Goal: Transaction & Acquisition: Purchase product/service

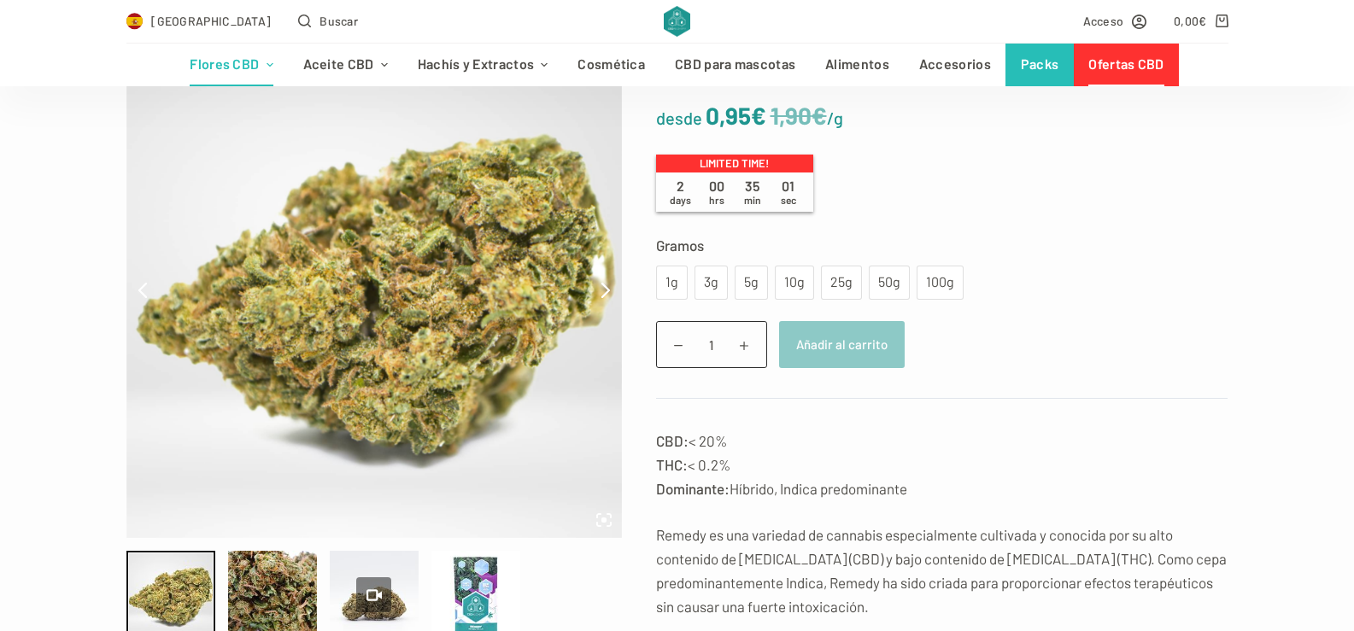
scroll to position [211, 0]
click at [933, 277] on div "100g" at bounding box center [940, 284] width 26 height 22
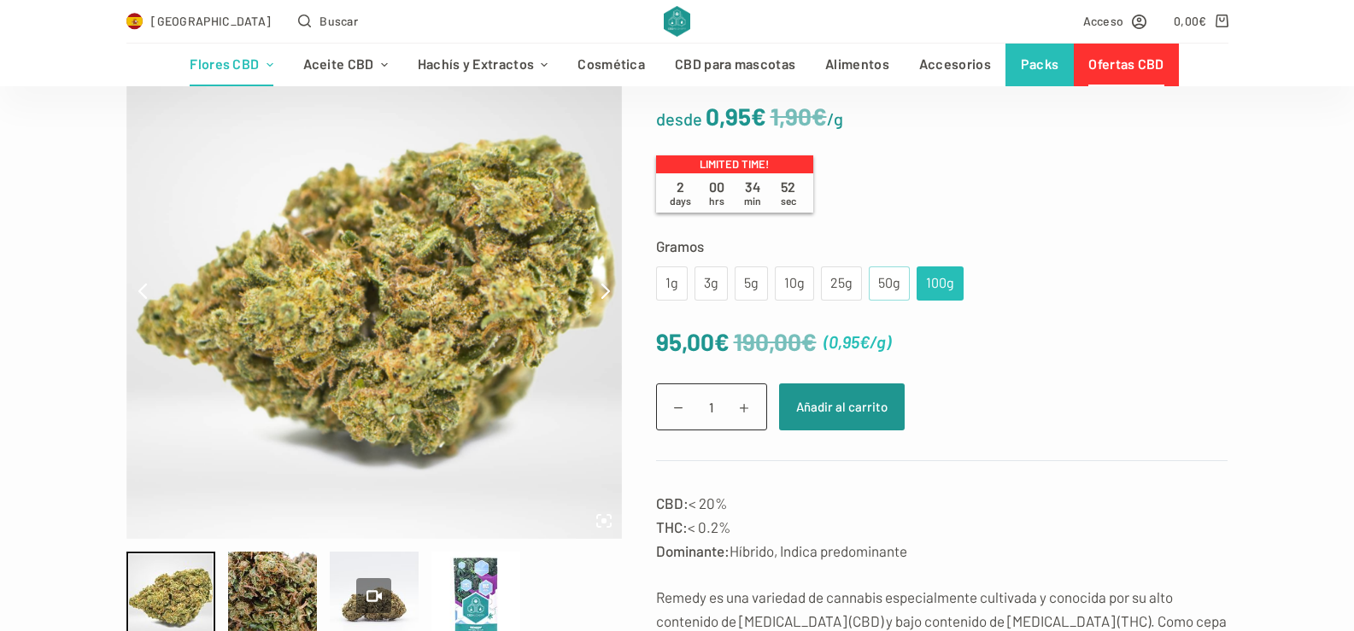
click at [884, 286] on div "50g" at bounding box center [889, 284] width 21 height 22
click at [941, 281] on div "100g" at bounding box center [940, 284] width 26 height 22
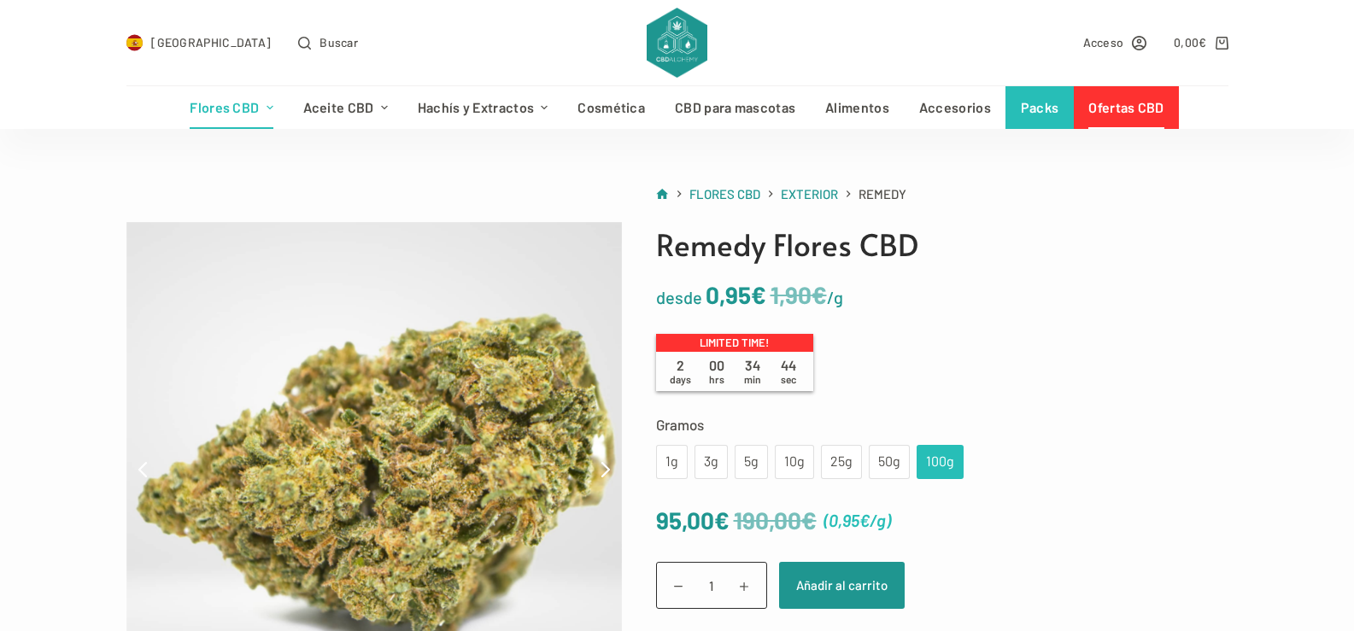
scroll to position [34, 0]
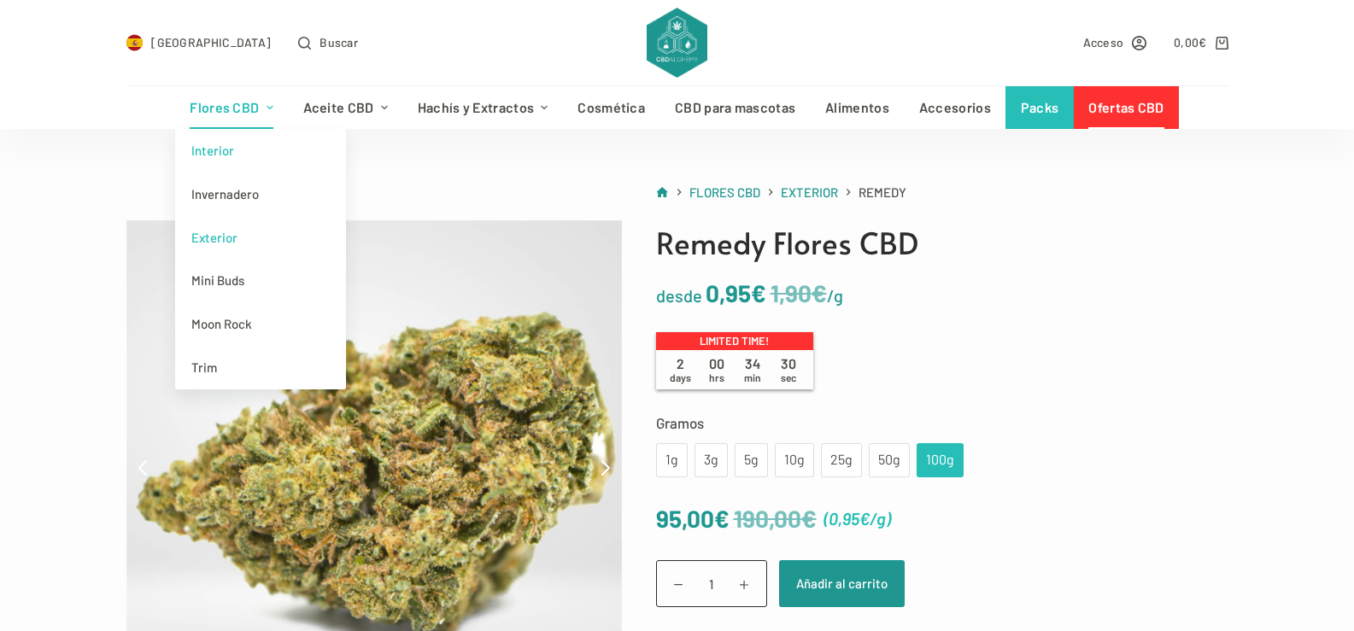
click at [219, 153] on link "Interior" at bounding box center [260, 151] width 171 height 44
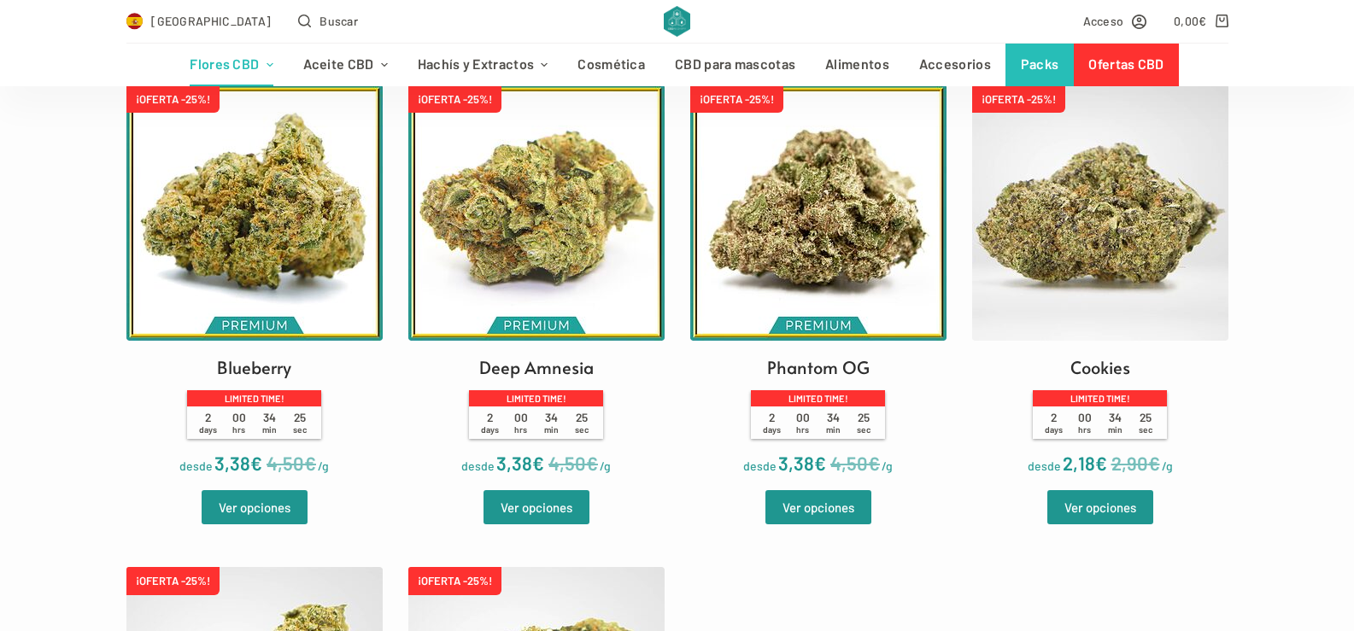
scroll to position [549, 0]
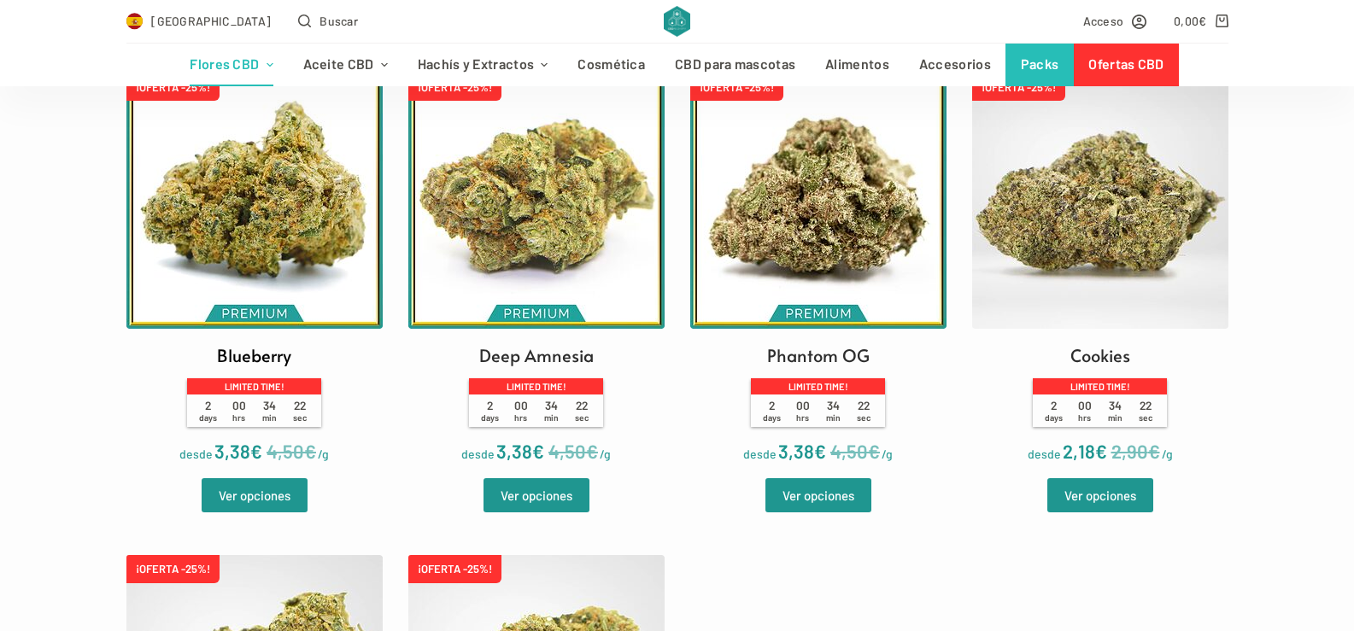
click at [273, 357] on h2 "Blueberry" at bounding box center [254, 356] width 74 height 26
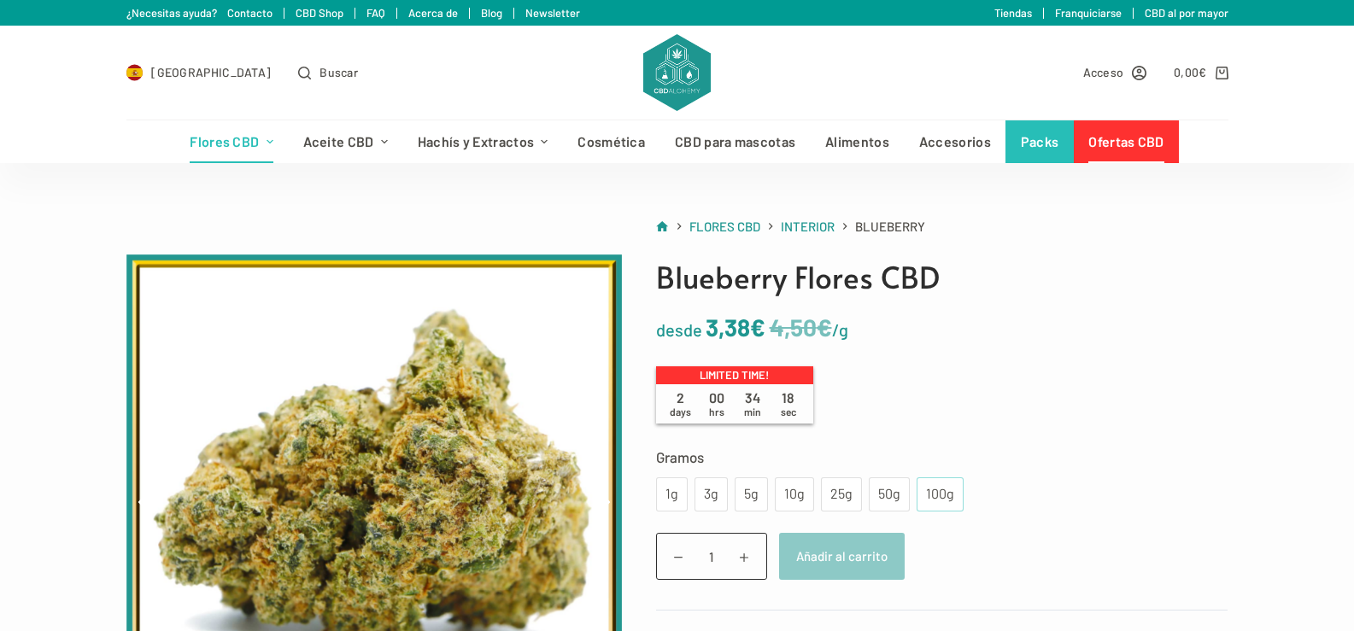
click at [934, 493] on div "100g" at bounding box center [940, 495] width 26 height 22
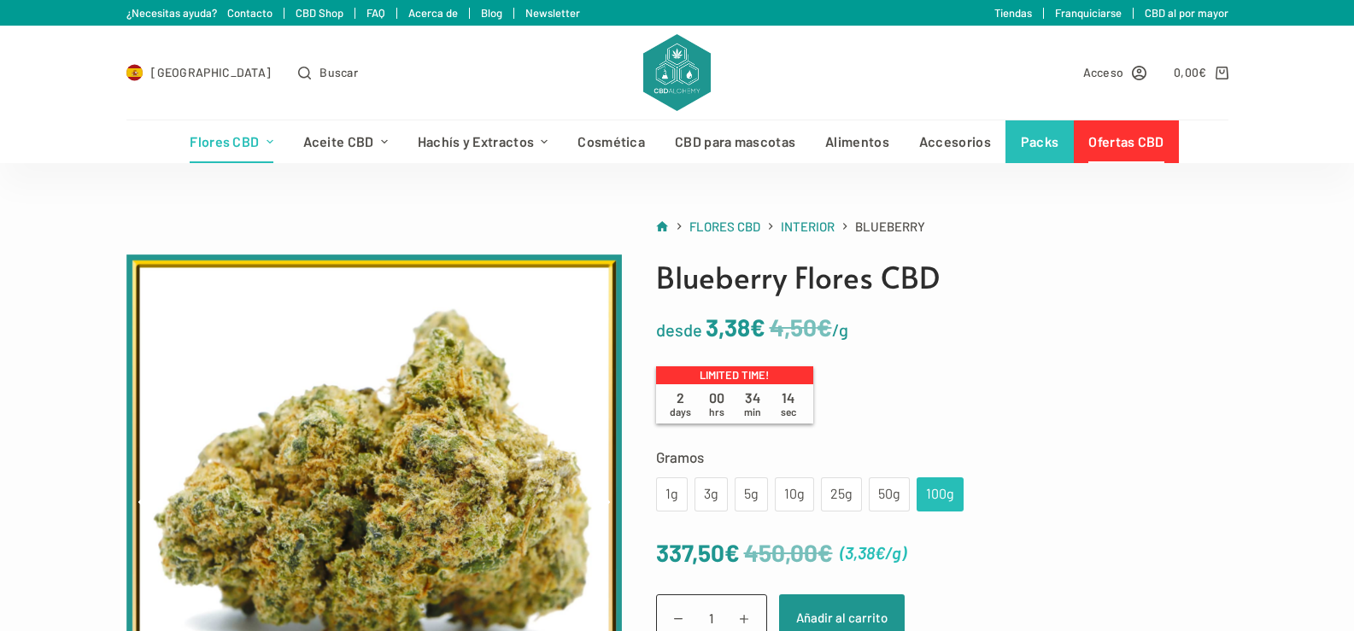
click at [934, 492] on div "100g" at bounding box center [940, 495] width 26 height 22
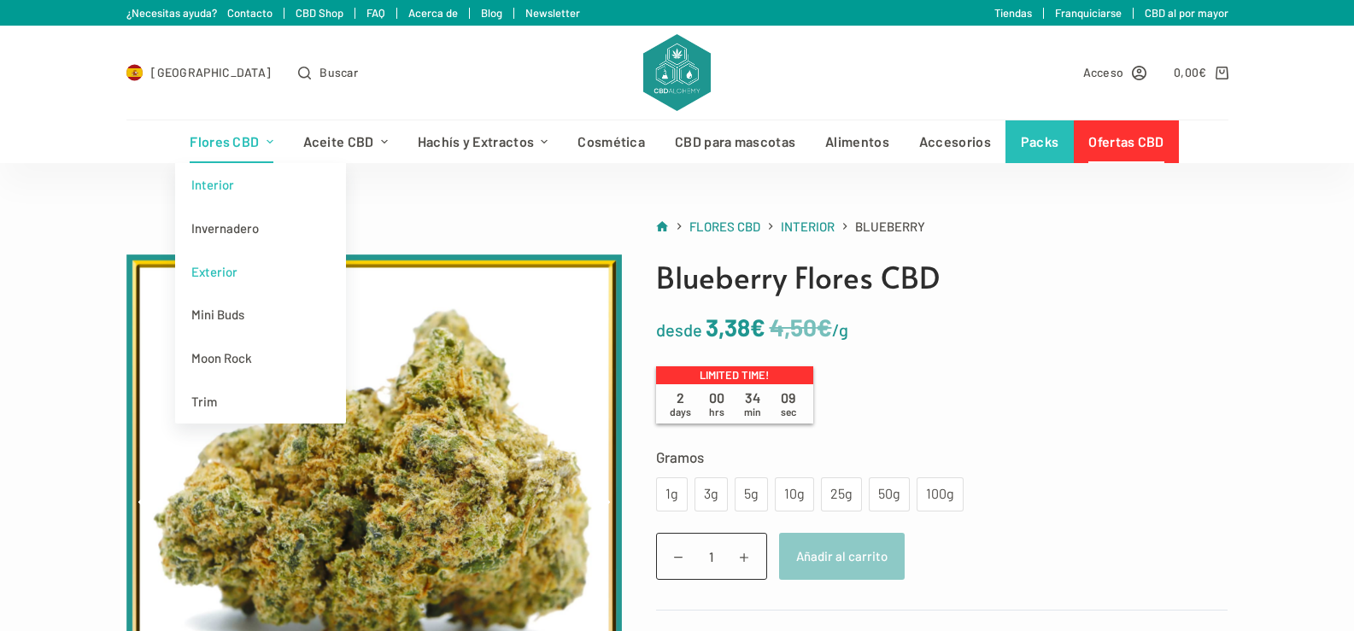
click at [220, 272] on link "Exterior" at bounding box center [260, 272] width 171 height 44
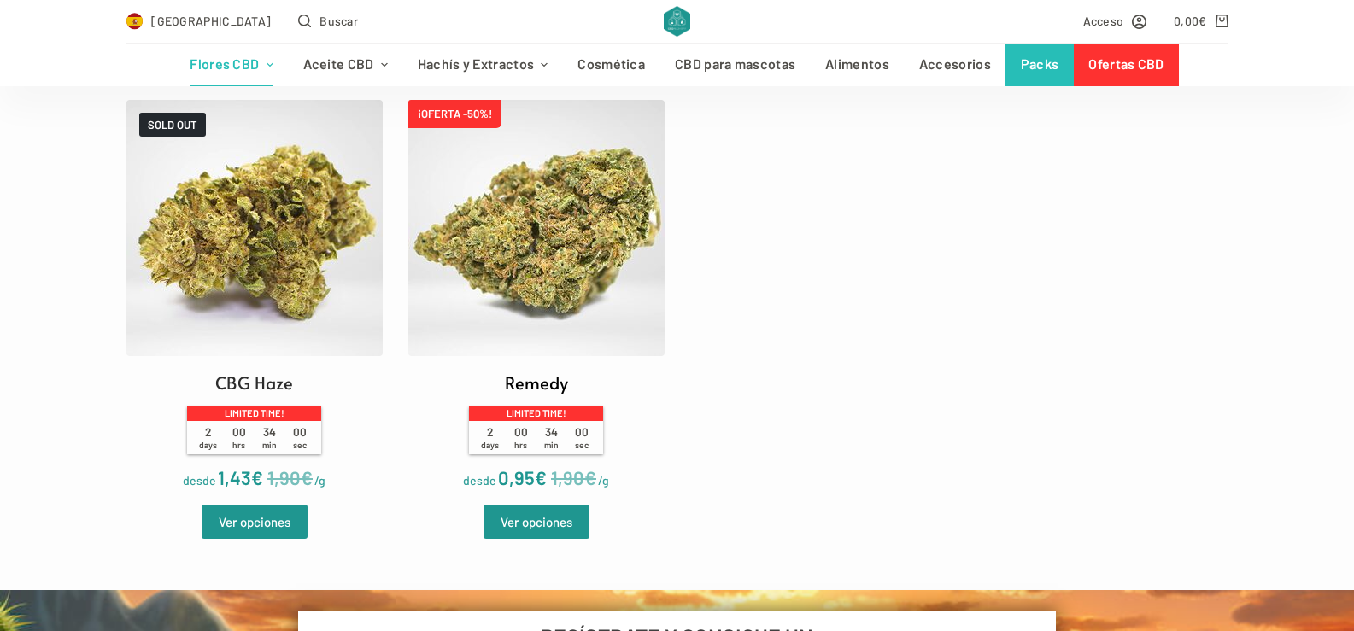
scroll to position [496, 0]
